Goal: Use online tool/utility: Utilize a website feature to perform a specific function

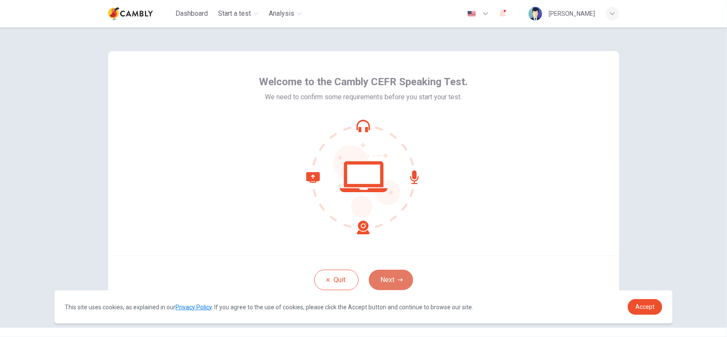
click at [385, 280] on button "Next" at bounding box center [391, 279] width 44 height 20
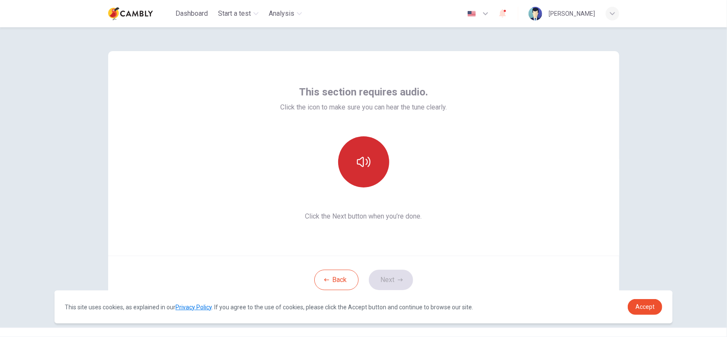
click at [364, 165] on icon "button" at bounding box center [364, 162] width 14 height 14
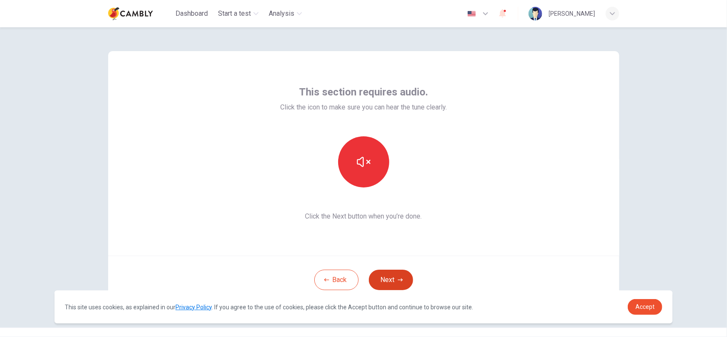
click at [392, 281] on button "Next" at bounding box center [391, 279] width 44 height 20
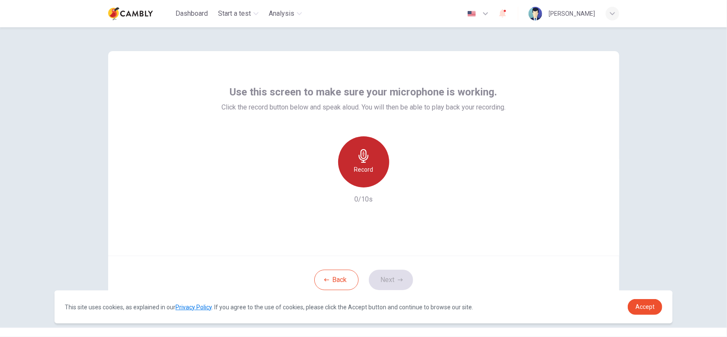
click at [361, 161] on icon "button" at bounding box center [363, 156] width 10 height 14
click at [360, 160] on icon "button" at bounding box center [363, 156] width 10 height 14
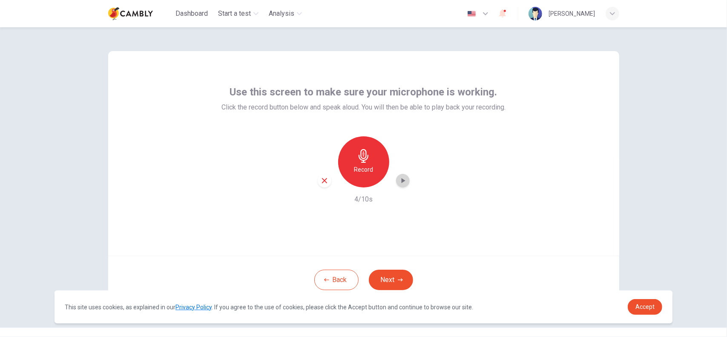
click at [401, 180] on icon "button" at bounding box center [403, 180] width 4 height 5
click at [390, 278] on button "Next" at bounding box center [391, 279] width 44 height 20
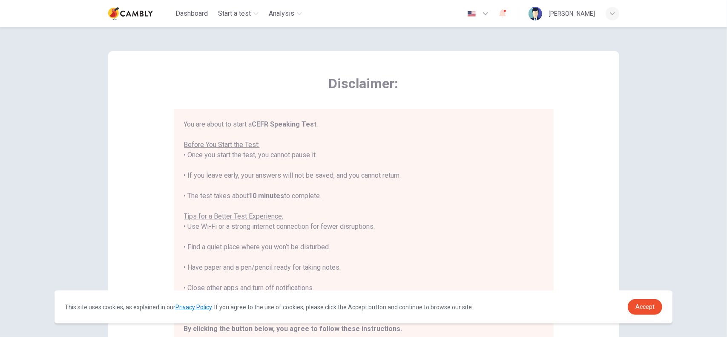
click at [490, 12] on icon "button" at bounding box center [485, 14] width 10 height 10
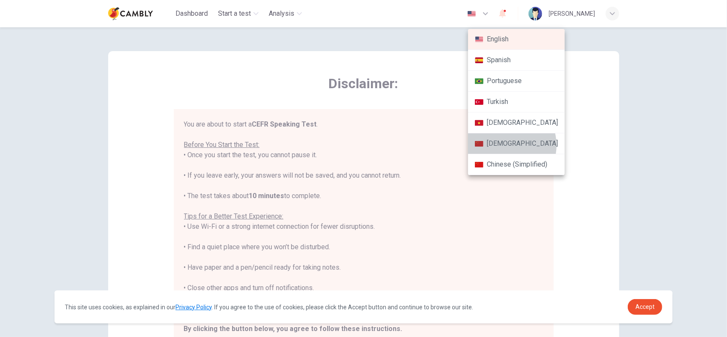
click at [507, 144] on li "[DEMOGRAPHIC_DATA]" at bounding box center [516, 143] width 97 height 21
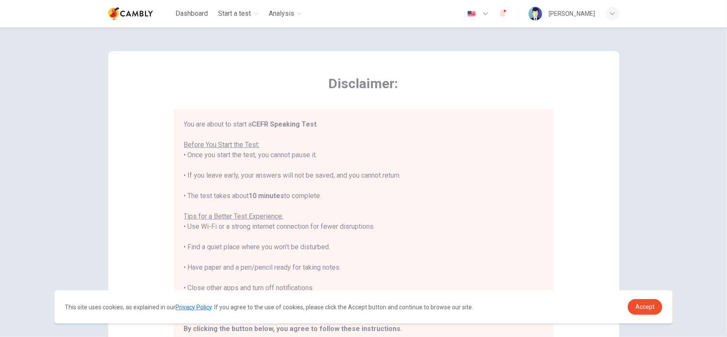
type input "**"
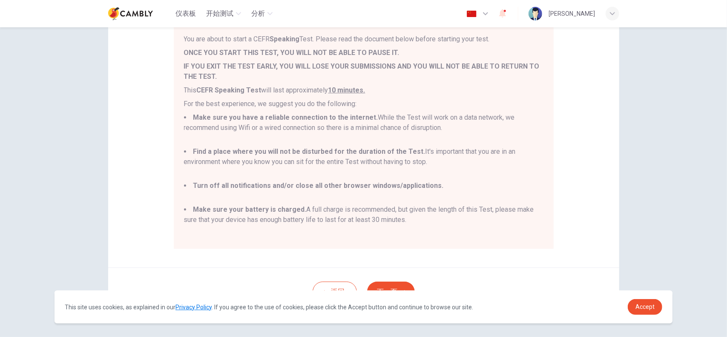
scroll to position [115, 0]
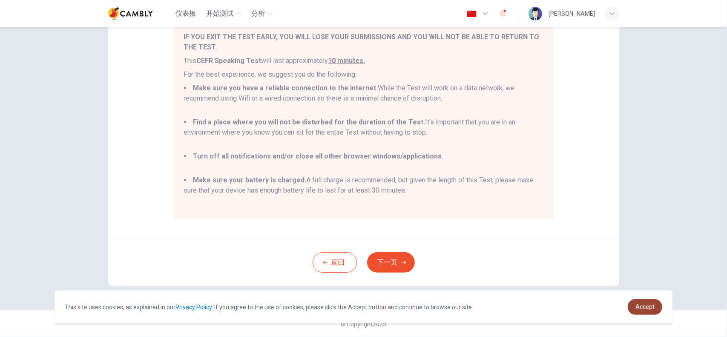
click at [640, 308] on span "Accept" at bounding box center [644, 306] width 19 height 7
click at [651, 305] on span "Accept" at bounding box center [644, 306] width 19 height 7
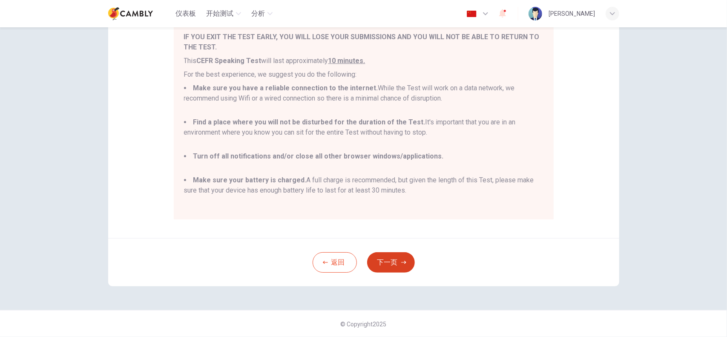
click at [386, 261] on button "下一页" at bounding box center [391, 262] width 48 height 20
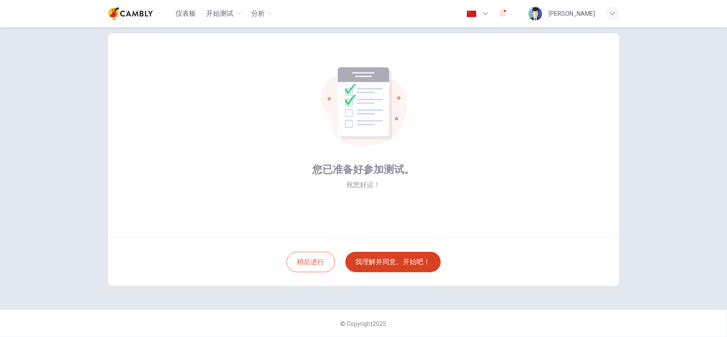
scroll to position [17, 0]
click at [385, 261] on button "我理解并同意。开始吧！" at bounding box center [392, 262] width 95 height 20
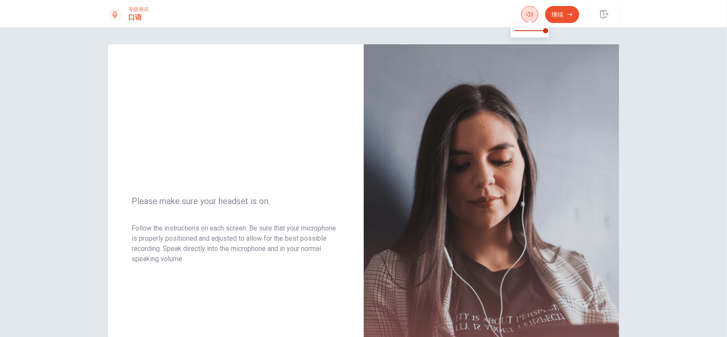
click at [528, 14] on icon "button" at bounding box center [529, 14] width 7 height 7
drag, startPoint x: 544, startPoint y: 30, endPoint x: 530, endPoint y: 31, distance: 14.9
click at [543, 31] on span at bounding box center [545, 30] width 5 height 5
type input "*"
drag, startPoint x: 530, startPoint y: 31, endPoint x: 550, endPoint y: 34, distance: 20.2
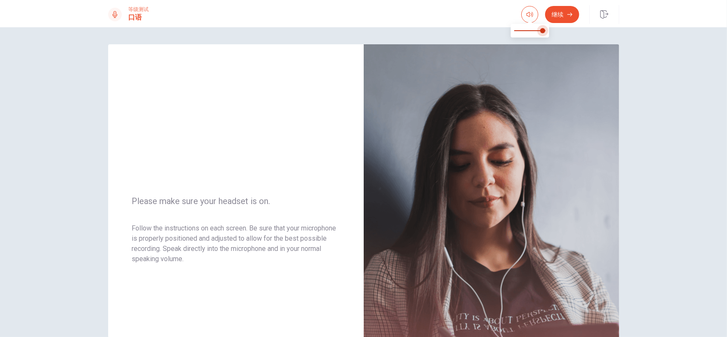
click at [545, 33] on span at bounding box center [542, 30] width 5 height 5
click at [561, 14] on button "继续" at bounding box center [562, 14] width 34 height 17
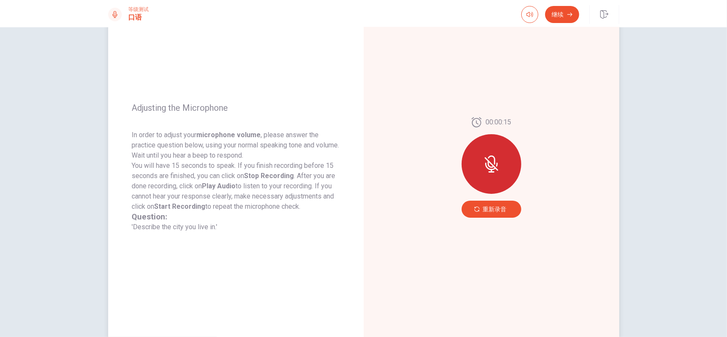
scroll to position [80, 0]
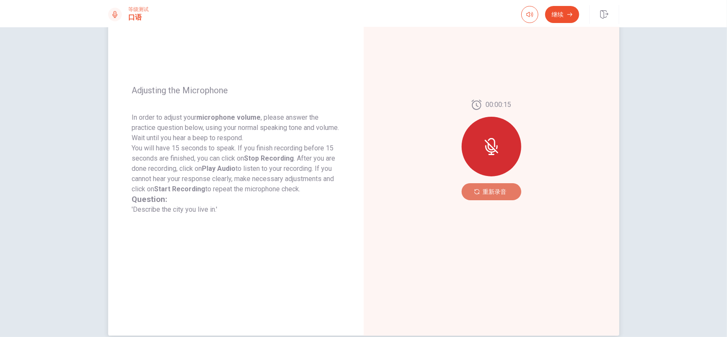
click at [496, 191] on button "重新录音" at bounding box center [491, 191] width 60 height 17
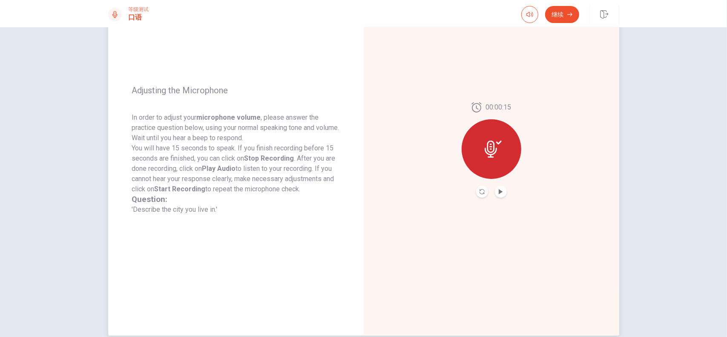
click at [489, 150] on icon at bounding box center [492, 148] width 17 height 17
click at [499, 191] on icon "Play Audio" at bounding box center [500, 191] width 4 height 5
click at [556, 16] on button "继续" at bounding box center [562, 14] width 34 height 17
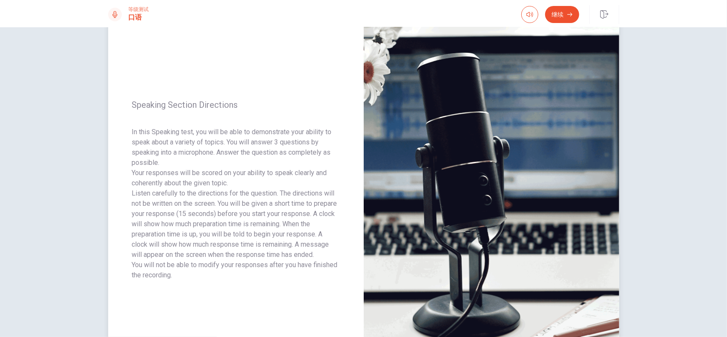
scroll to position [37, 0]
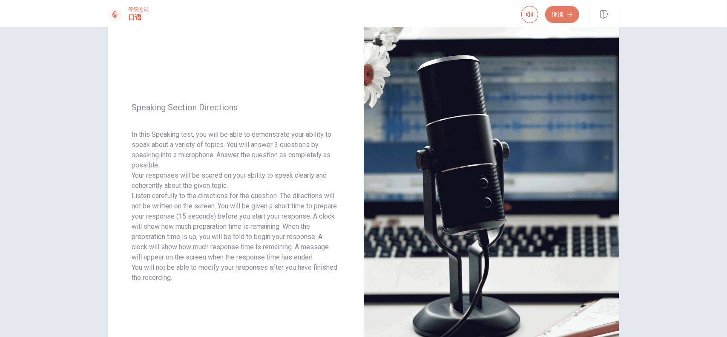
click at [556, 14] on button "继续" at bounding box center [562, 14] width 34 height 17
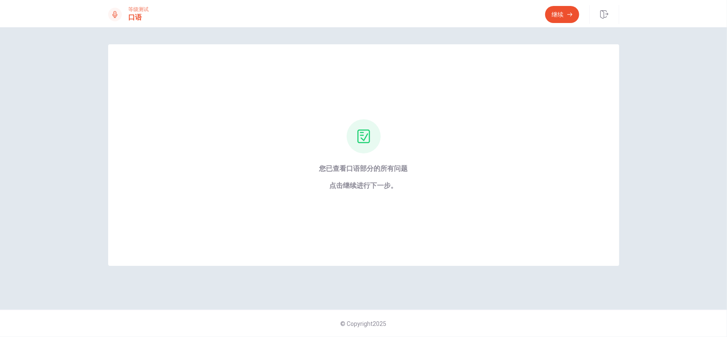
scroll to position [0, 0]
click at [563, 17] on button "继续" at bounding box center [562, 14] width 34 height 17
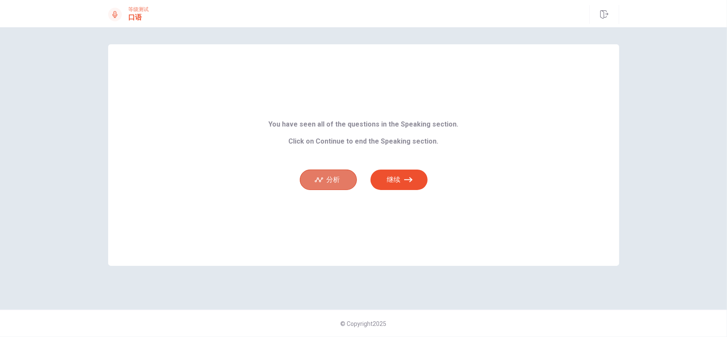
click at [332, 179] on button "分析" at bounding box center [328, 179] width 57 height 20
